Goal: Task Accomplishment & Management: Use online tool/utility

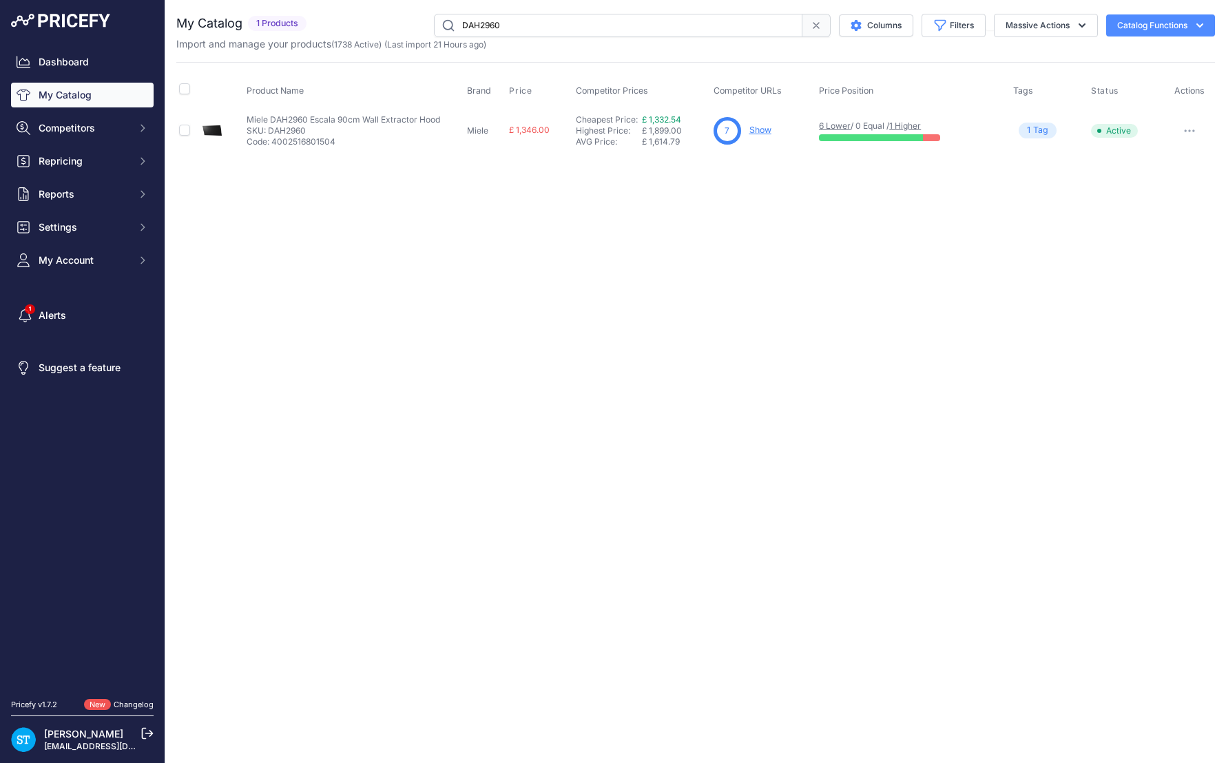
click at [497, 25] on input "DAH2960" at bounding box center [618, 25] width 368 height 23
paste input "LWR7416U6UD"
type input "LWR7416U6UD"
click at [770, 192] on div "Close You are not connected to the internet." at bounding box center [695, 381] width 1060 height 763
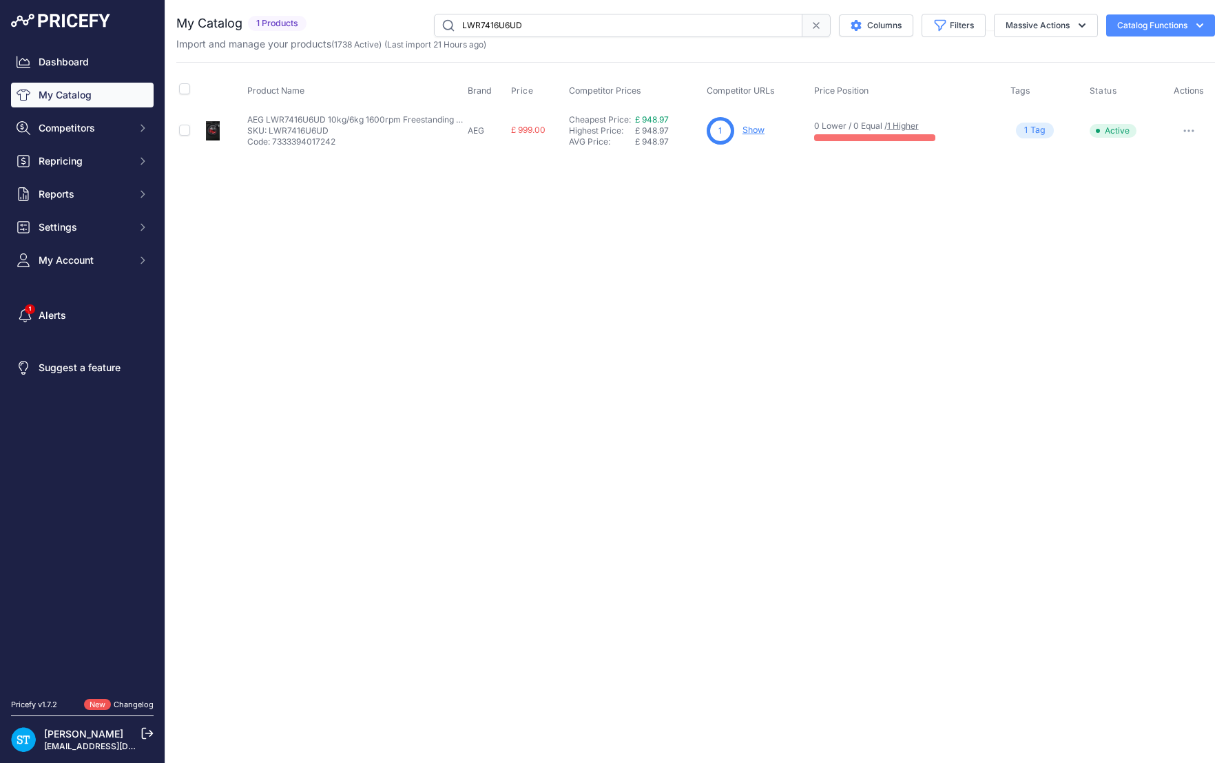
click at [757, 129] on link "Show" at bounding box center [753, 130] width 22 height 10
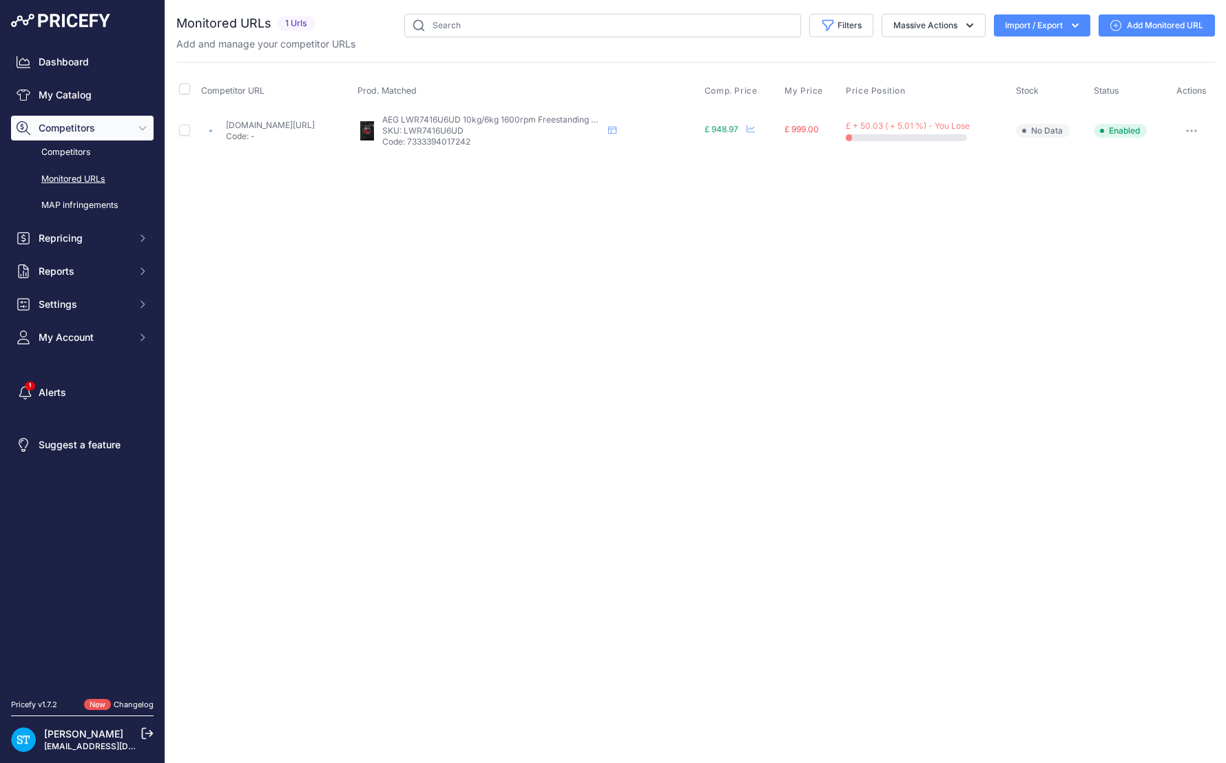
click at [691, 189] on div "Close You are not connected to the internet." at bounding box center [695, 381] width 1060 height 763
click at [481, 212] on div "Close You are not connected to the internet." at bounding box center [695, 381] width 1060 height 763
click at [306, 120] on link "appliancecity.co.uk/laundry/washer-dryers/freestanding-washer-dryers/aeg-lwr741…" at bounding box center [270, 125] width 89 height 10
